Goal: Information Seeking & Learning: Find specific fact

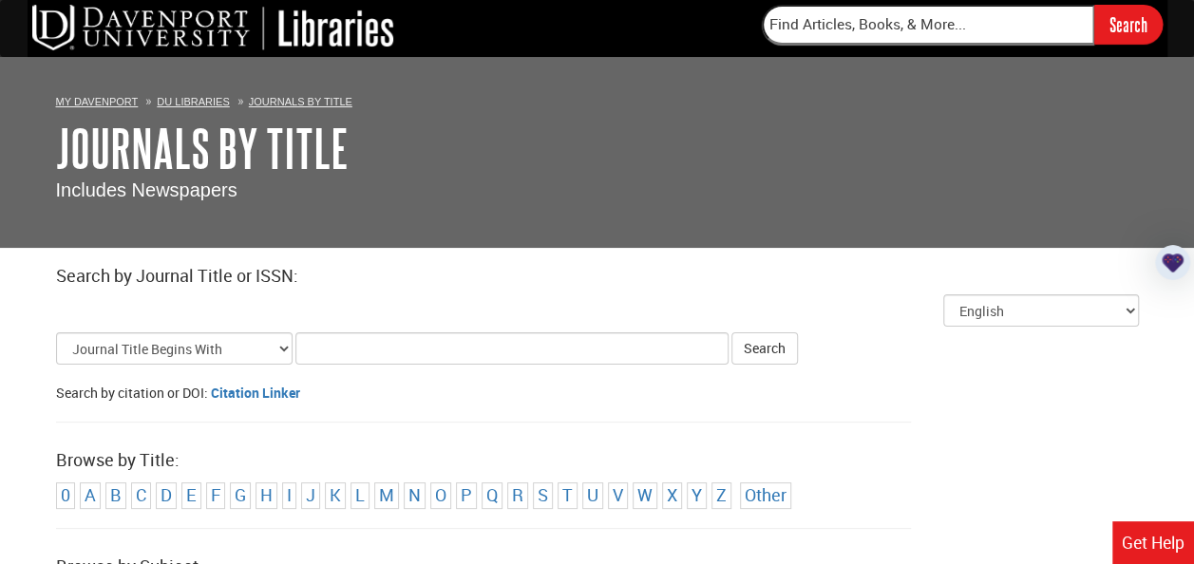
scroll to position [48, 0]
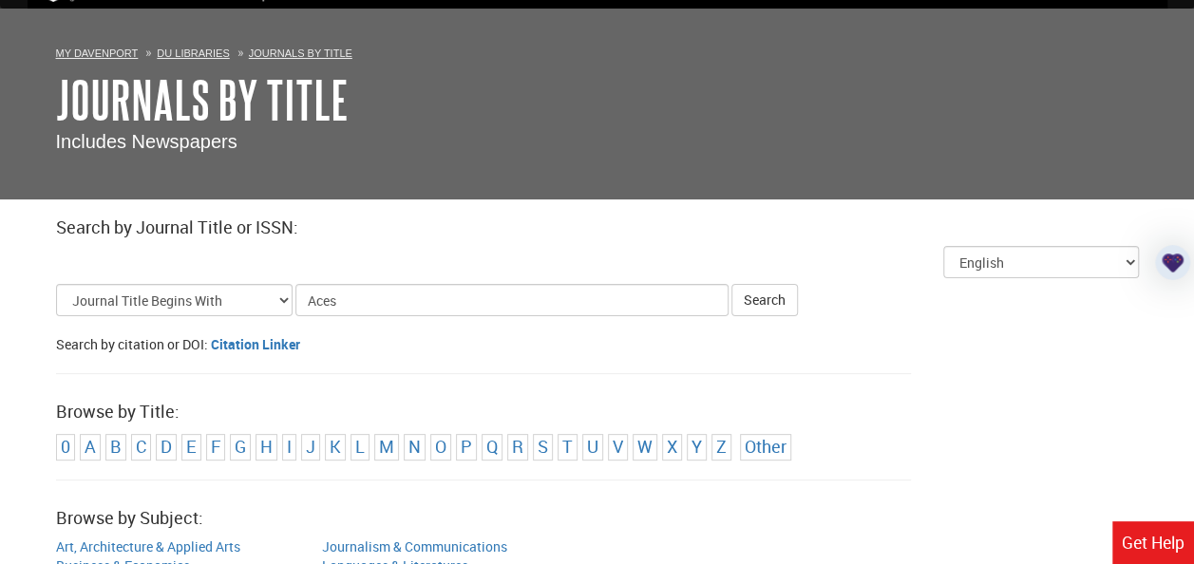
type input "Aces"
click at [732, 284] on button "Search" at bounding box center [765, 300] width 67 height 32
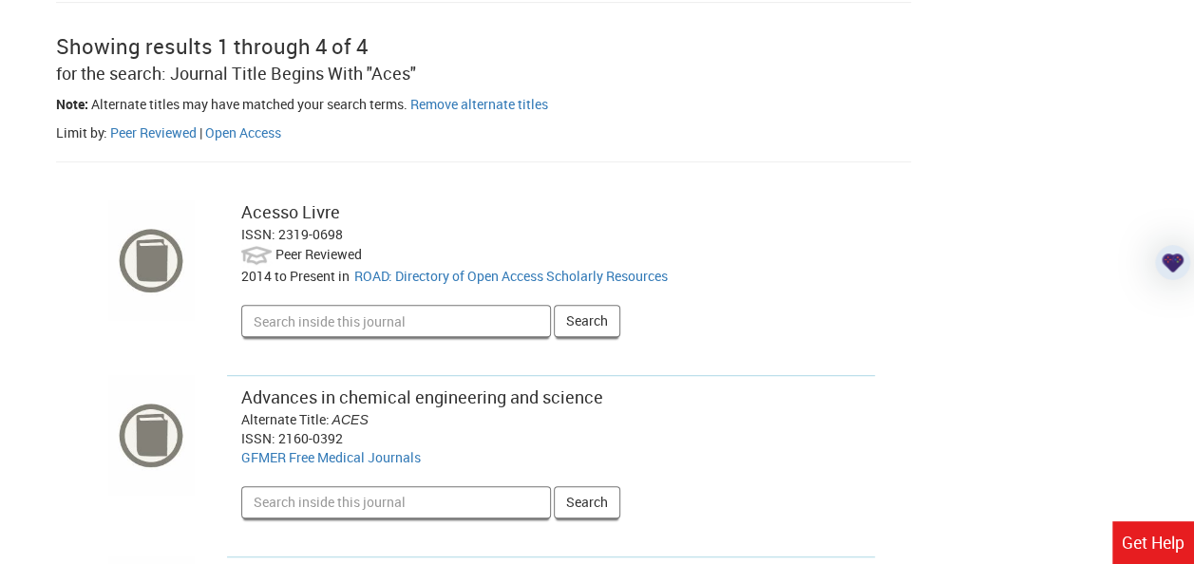
scroll to position [401, 0]
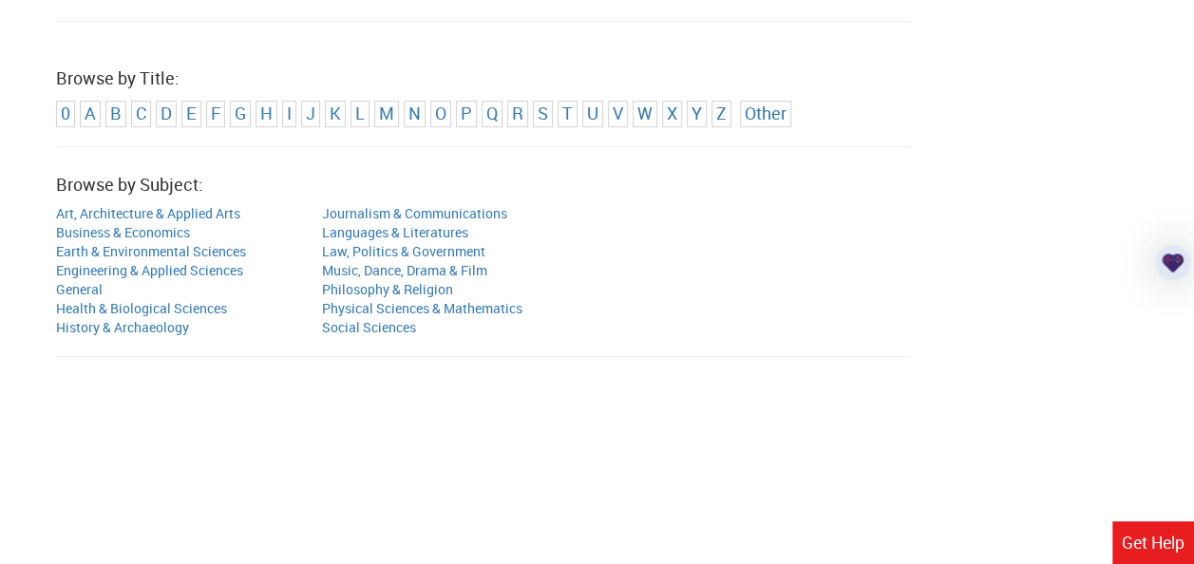
scroll to position [1, 0]
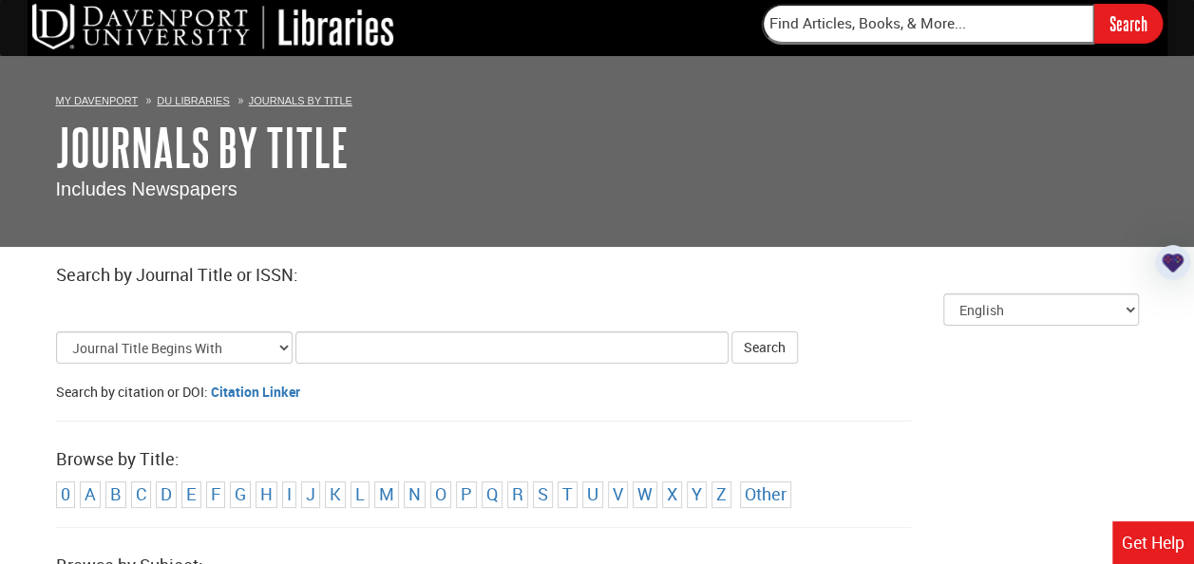
scroll to position [48, 0]
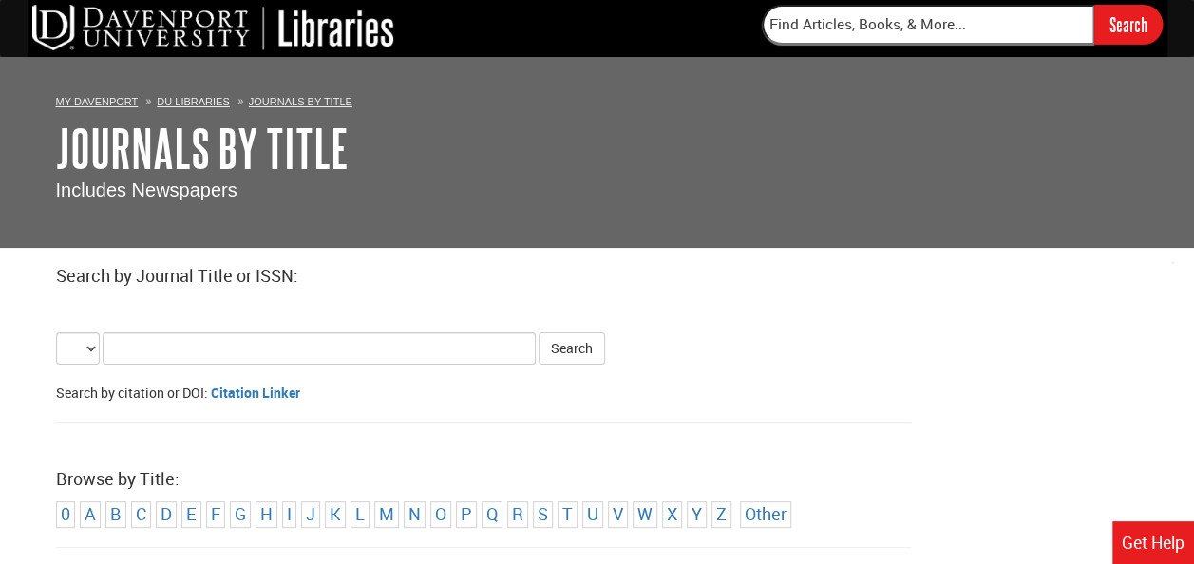
select select "alternate_title_begins"
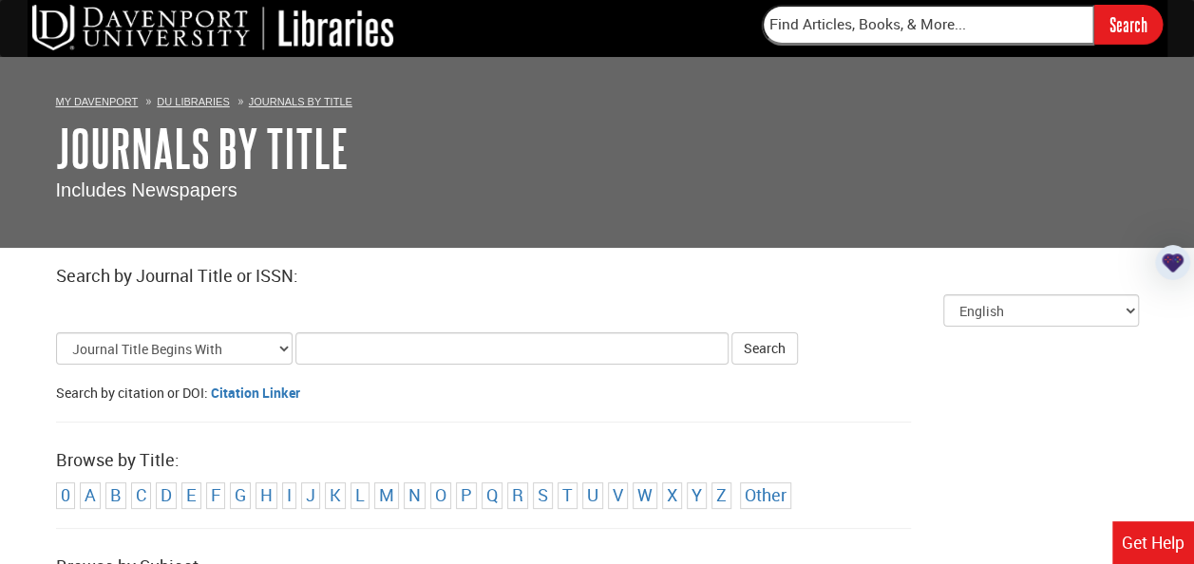
scroll to position [83, 0]
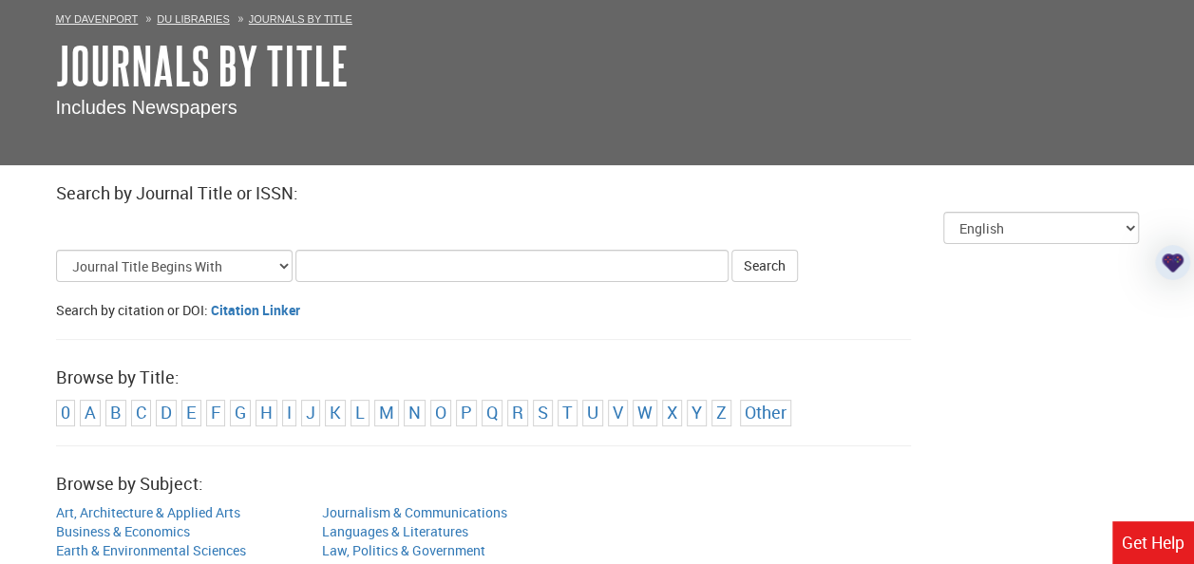
click at [353, 264] on input "Title Search Criteria" at bounding box center [511, 266] width 433 height 32
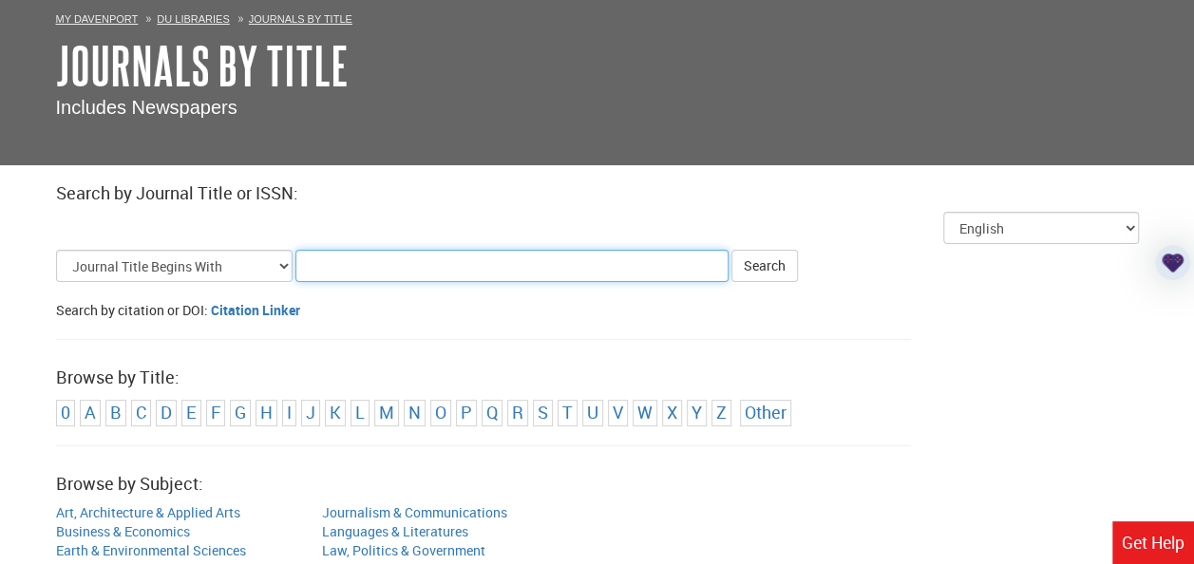
click at [443, 257] on input "Title Search Criteria" at bounding box center [511, 266] width 433 height 32
type input "Time"
click at [732, 250] on button "Search" at bounding box center [765, 266] width 67 height 32
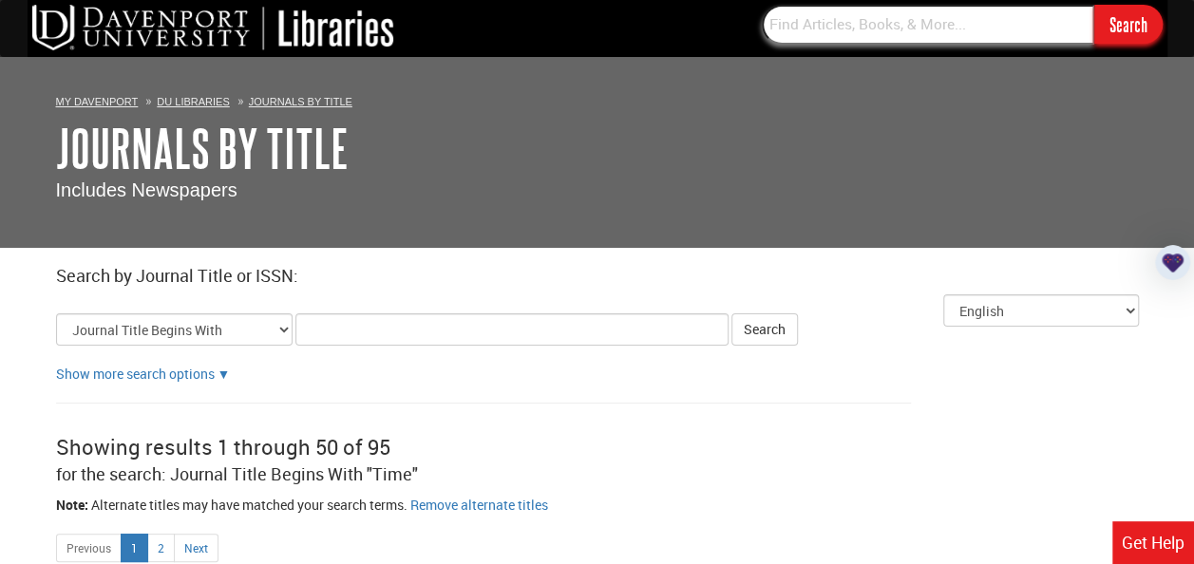
click at [868, 15] on input "text" at bounding box center [928, 25] width 333 height 40
type input "management"
click at [1095, 5] on input "Search" at bounding box center [1129, 24] width 68 height 39
